Goal: Task Accomplishment & Management: Use online tool/utility

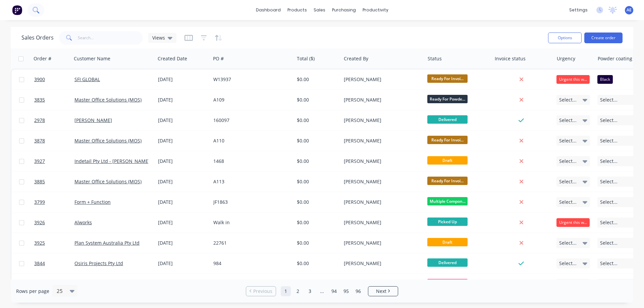
click at [37, 14] on button at bounding box center [35, 9] width 17 height 13
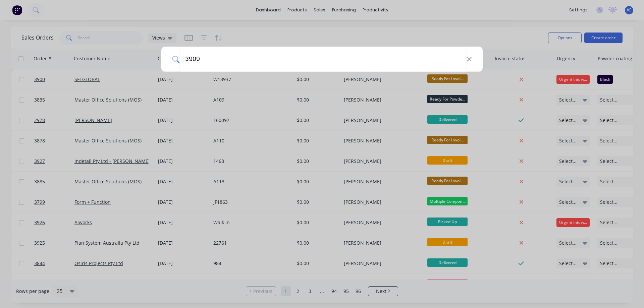
type input "3909"
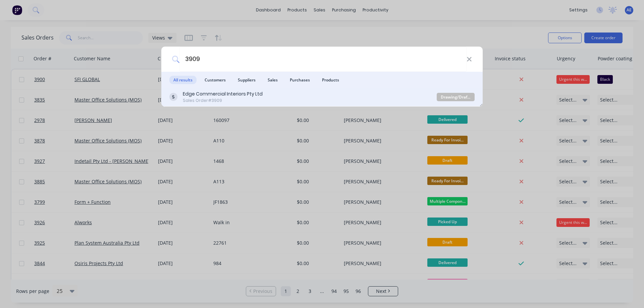
click at [217, 98] on div "Sales Order #3909" at bounding box center [223, 101] width 80 height 6
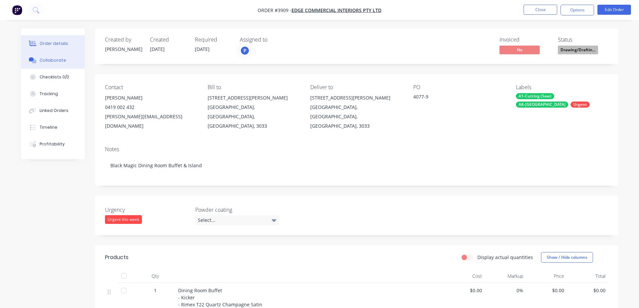
click at [51, 62] on div "Collaborate" at bounding box center [53, 60] width 26 height 6
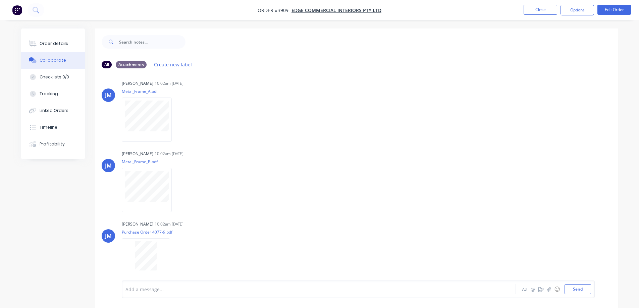
scroll to position [81, 0]
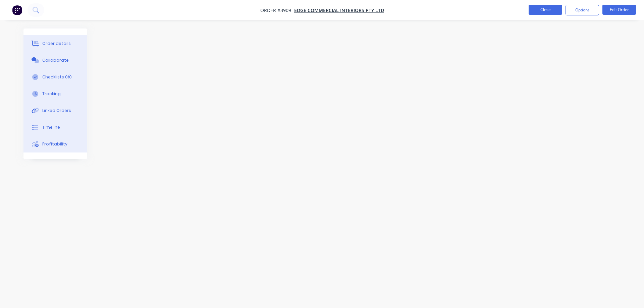
click at [540, 13] on button "Close" at bounding box center [545, 10] width 34 height 10
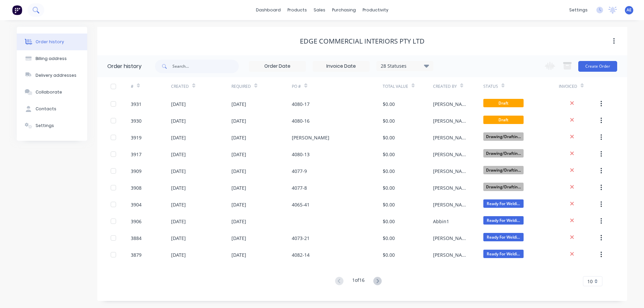
click at [37, 14] on button at bounding box center [35, 9] width 17 height 13
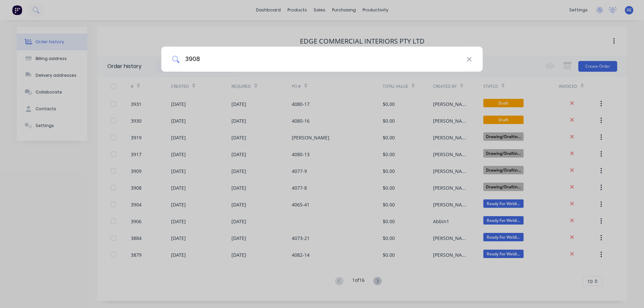
type input "3908"
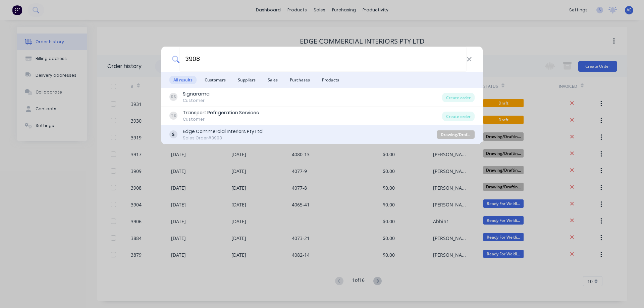
click at [224, 128] on div "Edge Commercial Interiors Pty Ltd" at bounding box center [223, 131] width 80 height 7
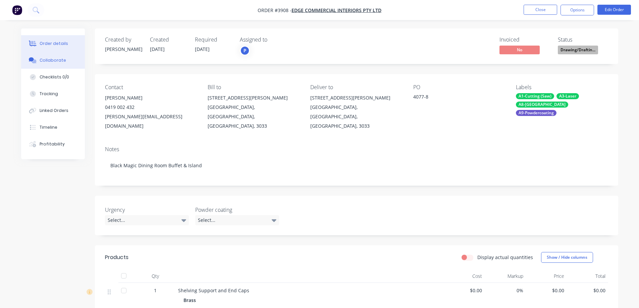
click at [52, 64] on button "Collaborate" at bounding box center [53, 60] width 64 height 17
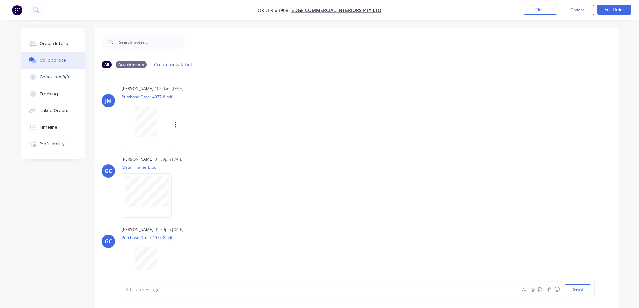
click at [153, 137] on div at bounding box center [146, 125] width 48 height 44
click at [529, 10] on button "Close" at bounding box center [540, 10] width 34 height 10
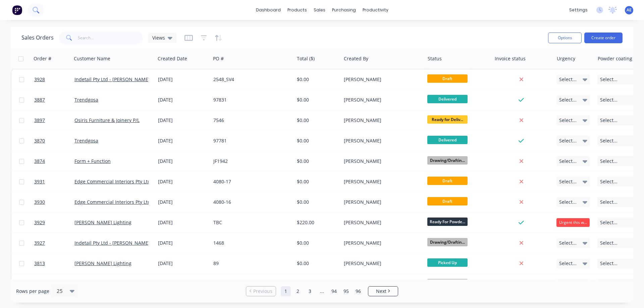
click at [34, 9] on icon at bounding box center [35, 9] width 5 height 5
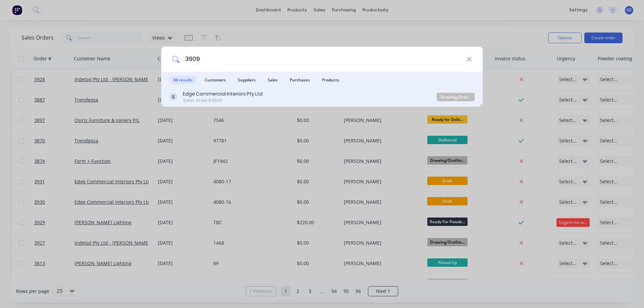
type input "3909"
click at [204, 97] on div "Edge Commercial Interiors Pty Ltd Sales Order #3909" at bounding box center [223, 97] width 80 height 13
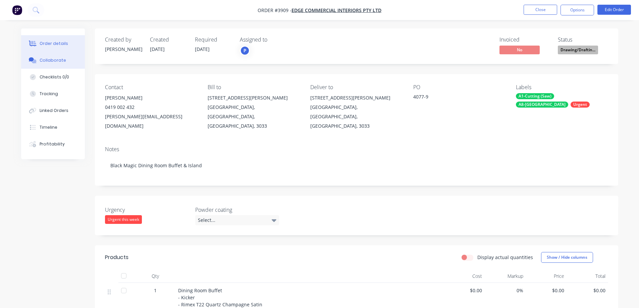
click at [55, 64] on button "Collaborate" at bounding box center [53, 60] width 64 height 17
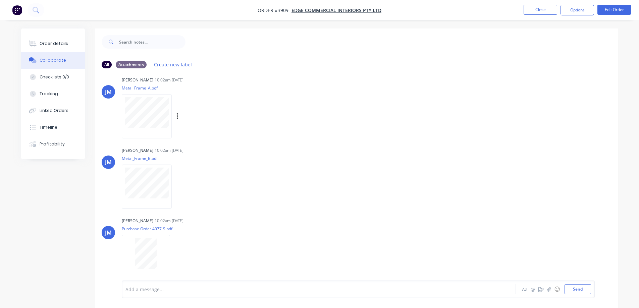
scroll to position [81, 0]
